Goal: Information Seeking & Learning: Understand process/instructions

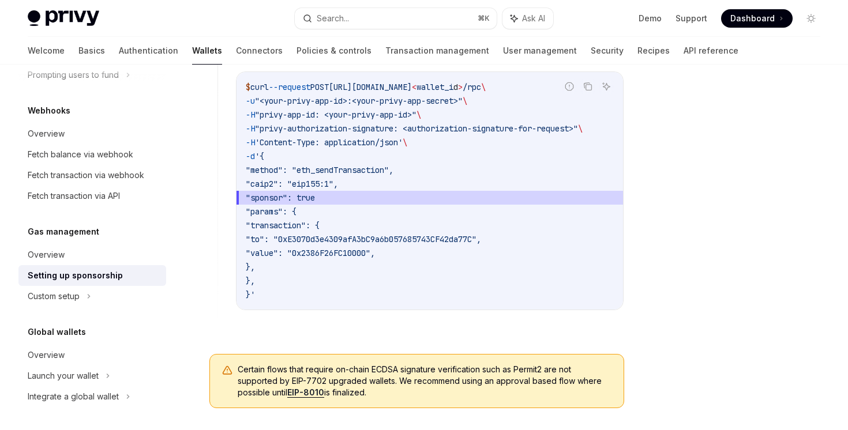
scroll to position [969, 0]
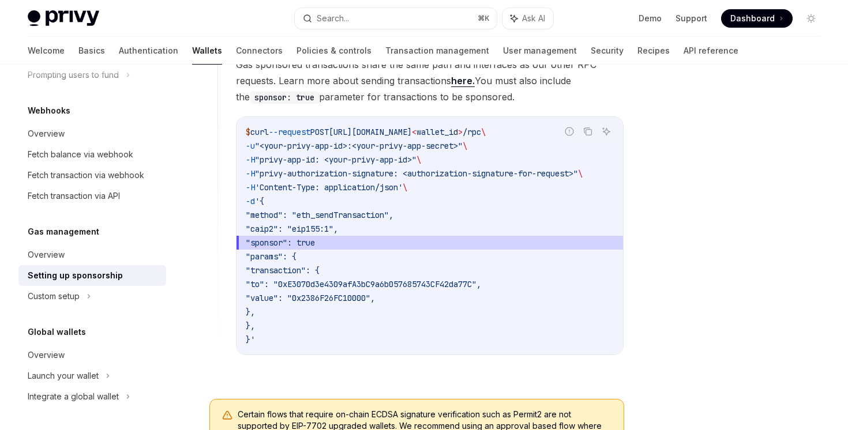
scroll to position [927, 0]
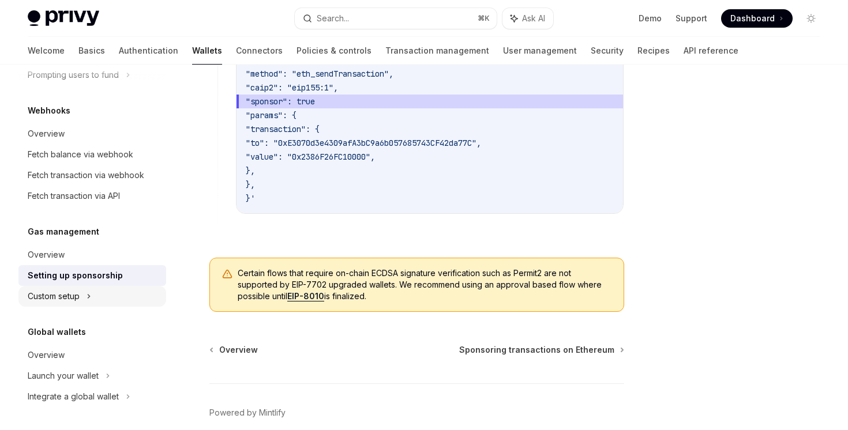
click at [70, 301] on div "Custom setup" at bounding box center [54, 297] width 52 height 14
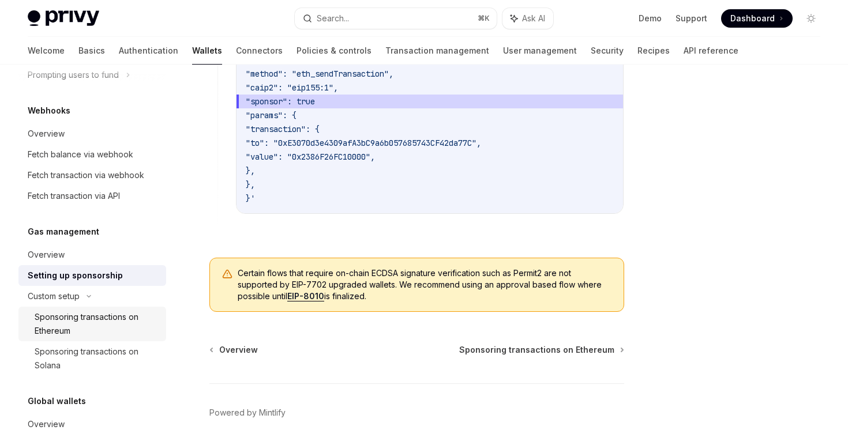
click at [88, 319] on div "Sponsoring transactions on Ethereum" at bounding box center [97, 324] width 125 height 28
click at [117, 330] on div "Sponsoring transactions on Ethereum" at bounding box center [97, 324] width 125 height 28
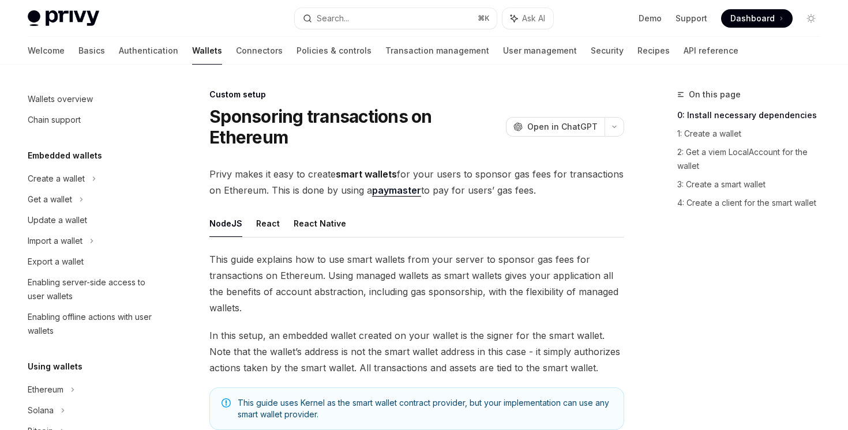
scroll to position [630, 0]
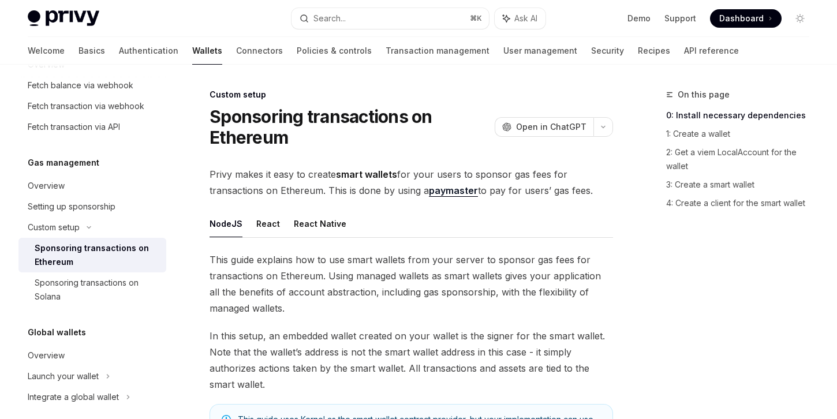
type textarea "*"
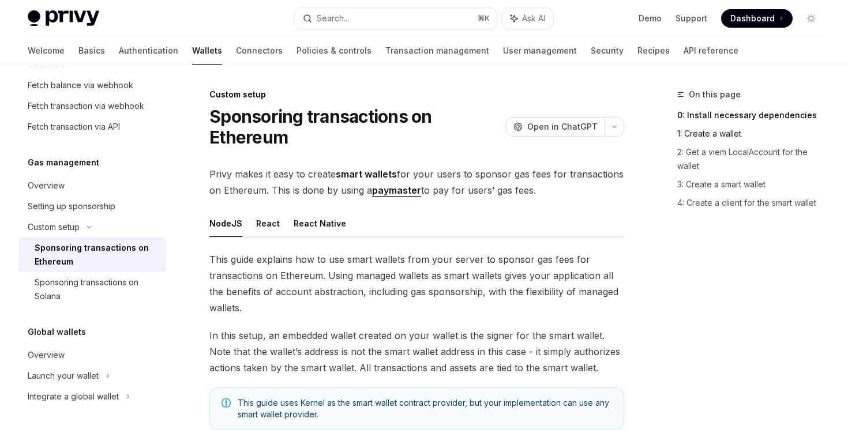
click at [710, 138] on link "1: Create a wallet" at bounding box center [753, 134] width 152 height 18
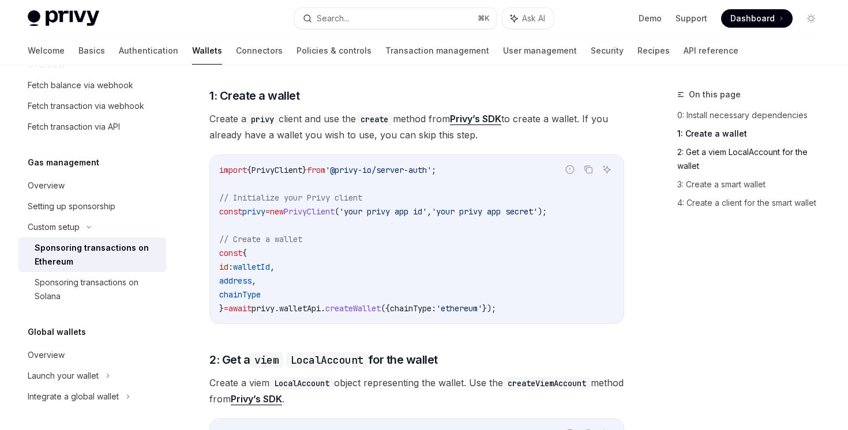
click at [706, 151] on link "2: Get a viem LocalAccount for the wallet" at bounding box center [753, 159] width 152 height 32
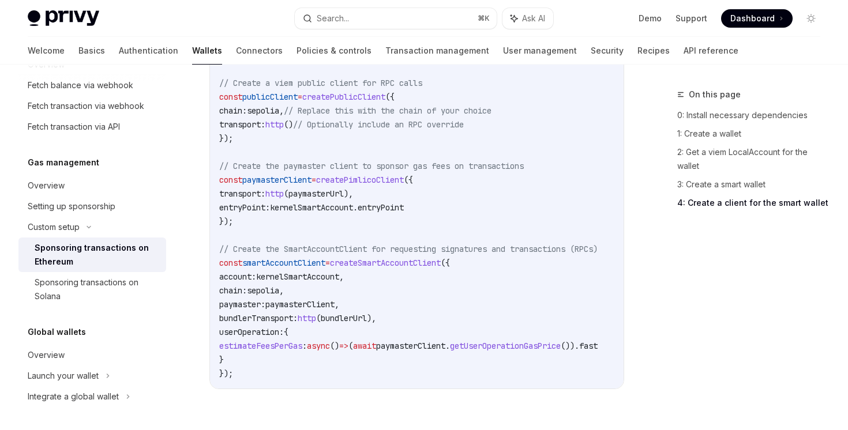
scroll to position [1571, 0]
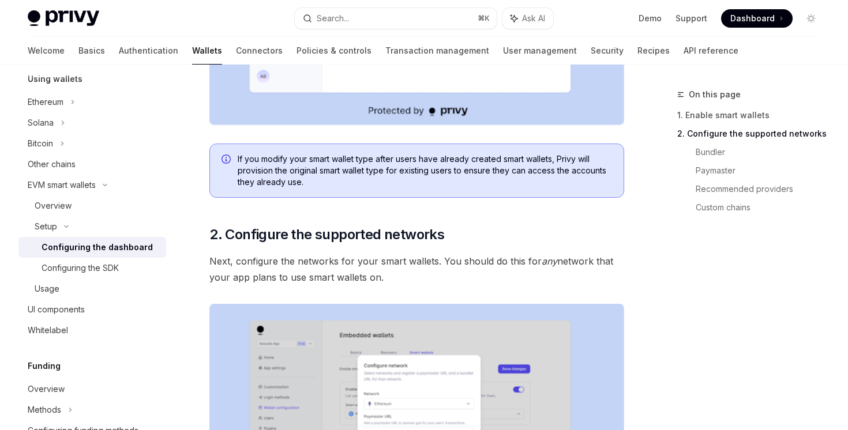
scroll to position [650, 0]
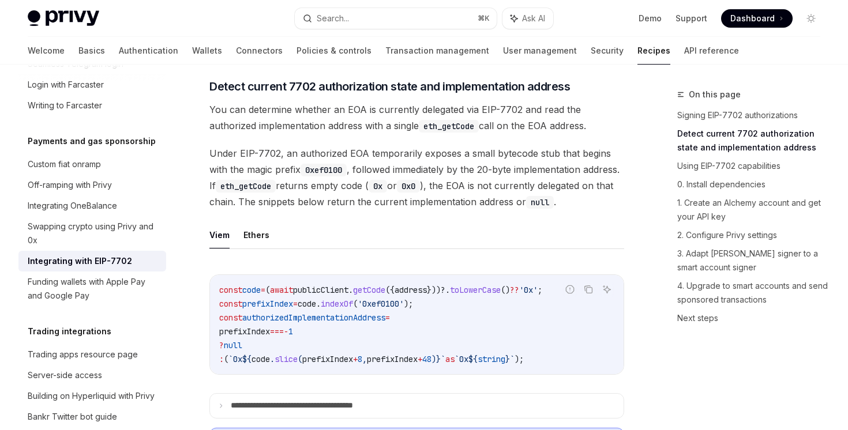
scroll to position [360, 0]
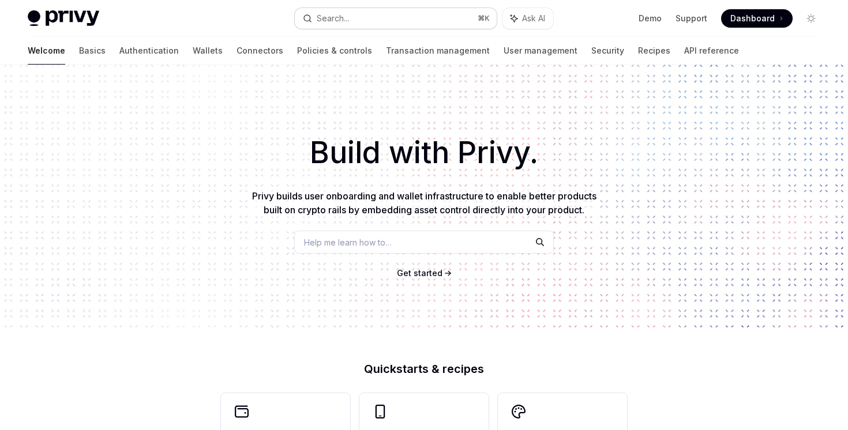
click at [419, 27] on button "Search... ⌘ K" at bounding box center [395, 18] width 201 height 21
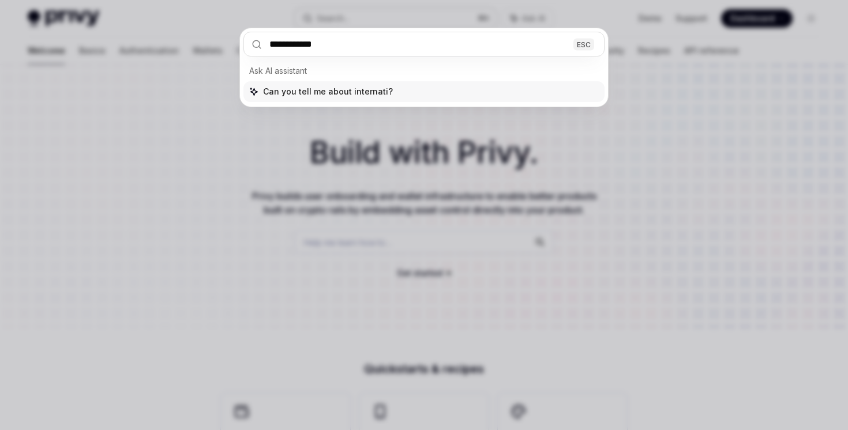
type input "**********"
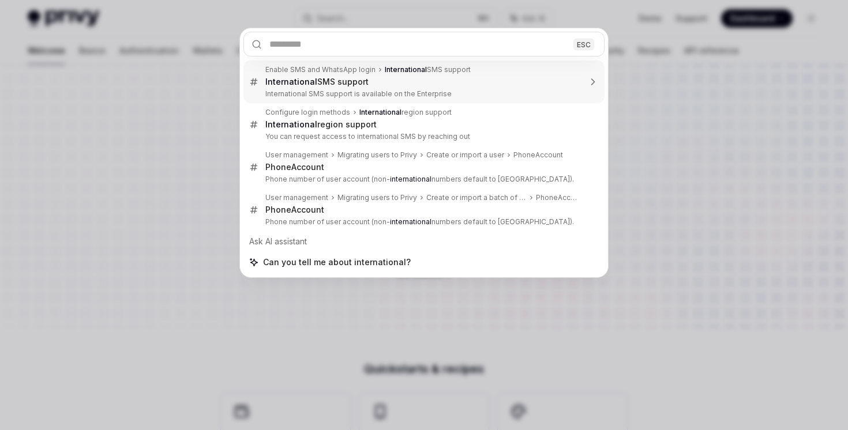
type textarea "*"
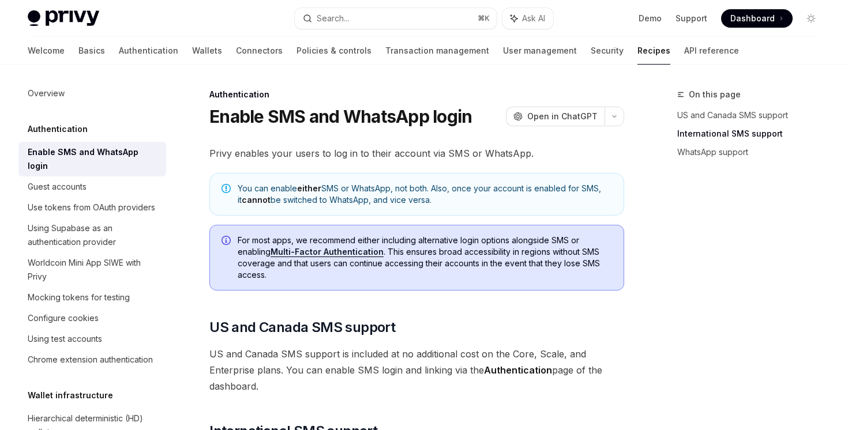
scroll to position [335, 0]
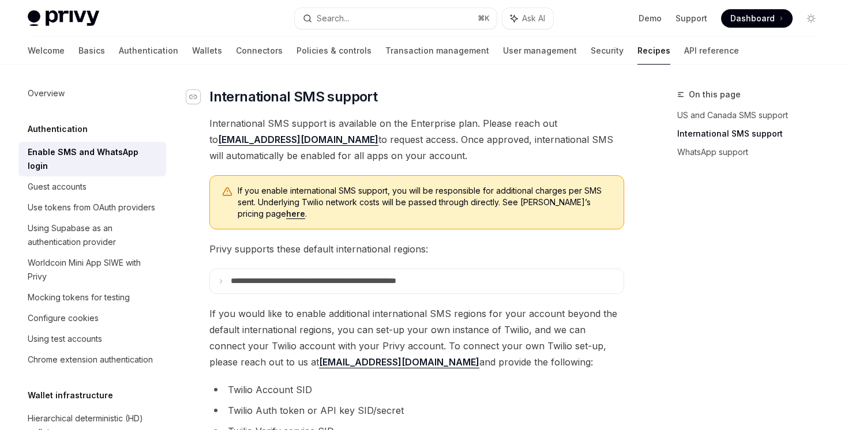
click at [199, 95] on div "Navigate to header" at bounding box center [193, 97] width 14 height 14
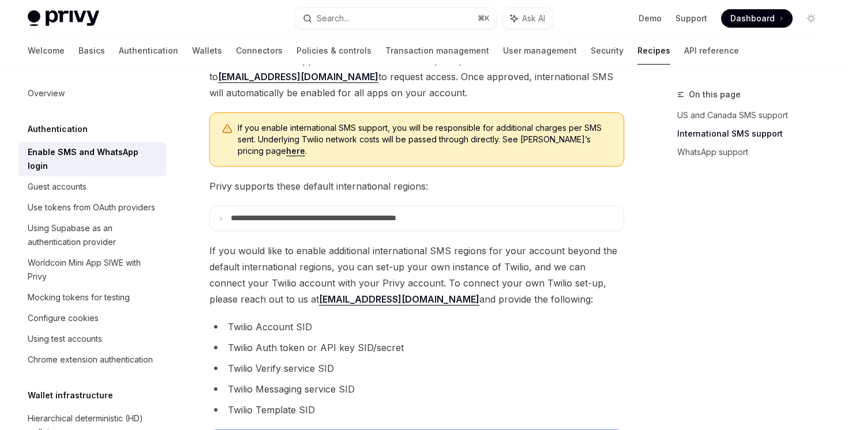
scroll to position [378, 0]
